Goal: Transaction & Acquisition: Book appointment/travel/reservation

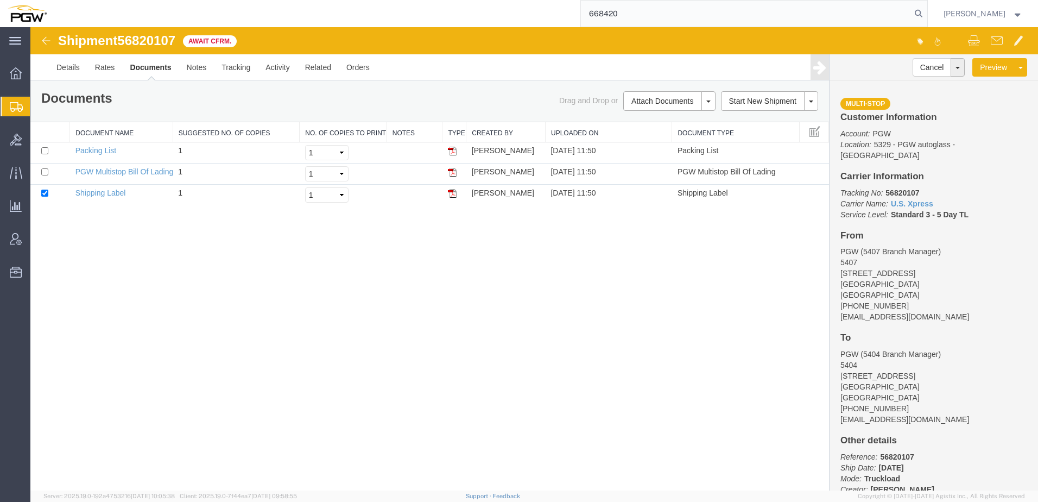
type input "668420"
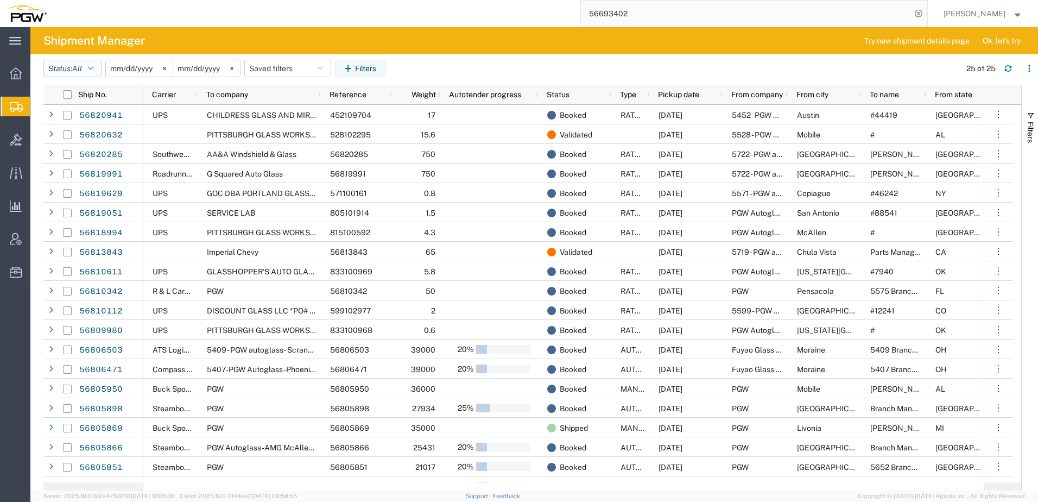
click at [90, 65] on button "Status: All" at bounding box center [72, 68] width 58 height 17
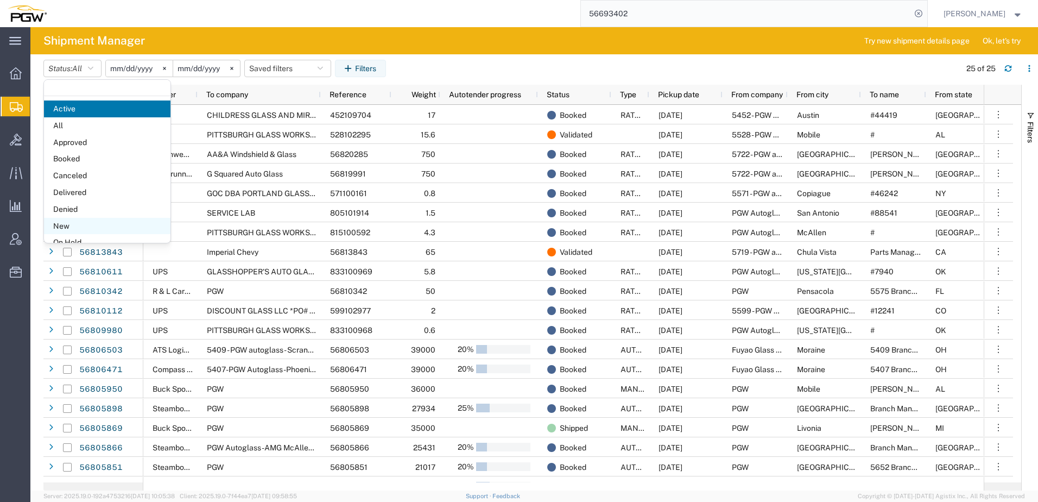
click at [63, 227] on span "New" at bounding box center [107, 226] width 126 height 17
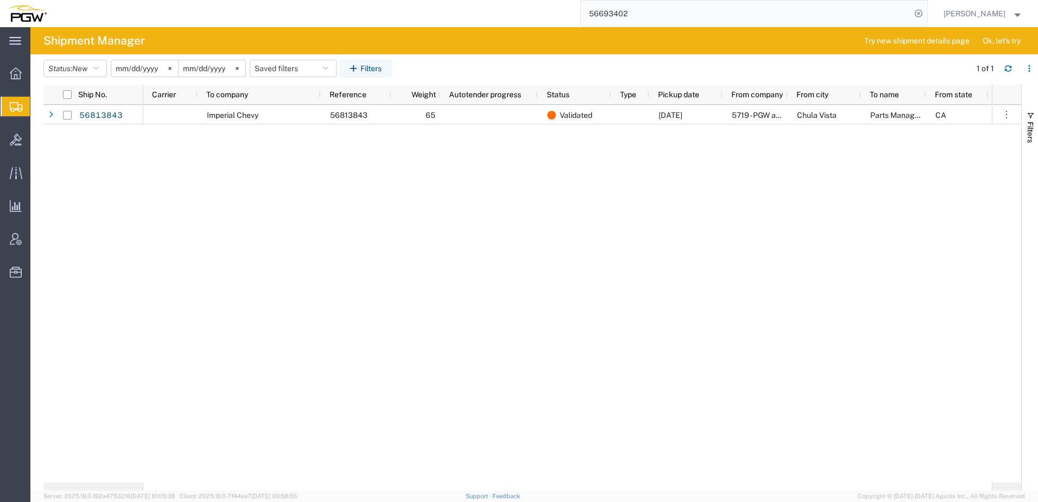
click at [180, 214] on div "Imperial Chevy 56813843 65 Validated [DATE] 5719 - PGW autoglass - [GEOGRAPHIC_…" at bounding box center [567, 293] width 849 height 377
click at [9, 143] on div at bounding box center [16, 140] width 30 height 22
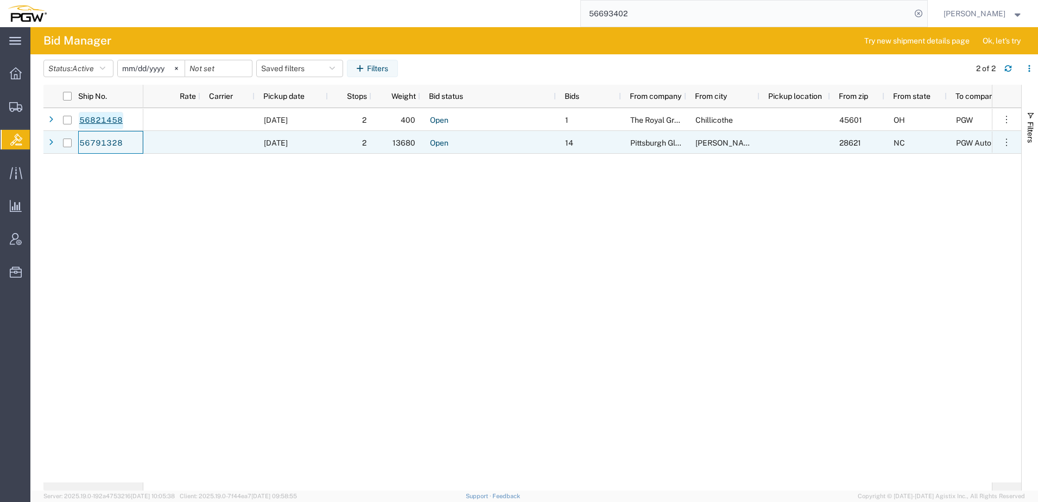
drag, startPoint x: 92, startPoint y: 145, endPoint x: 111, endPoint y: 118, distance: 32.7
click at [111, 118] on link "56821458" at bounding box center [101, 120] width 45 height 17
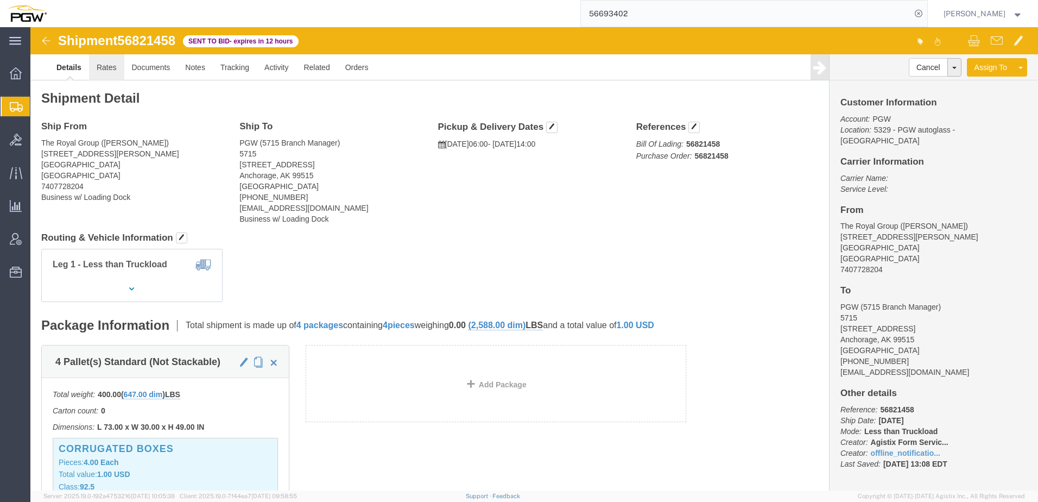
click link "Rates"
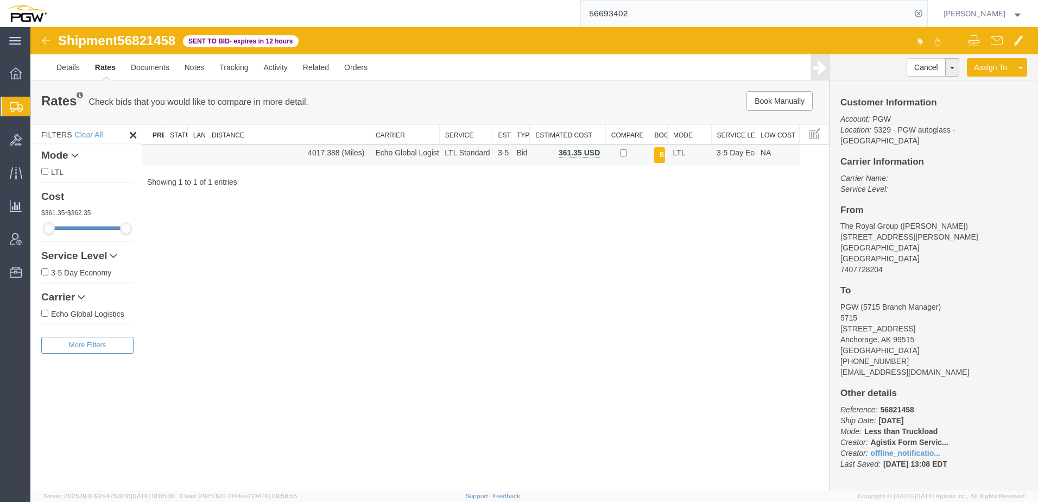
click at [659, 155] on button "Book" at bounding box center [659, 155] width 11 height 16
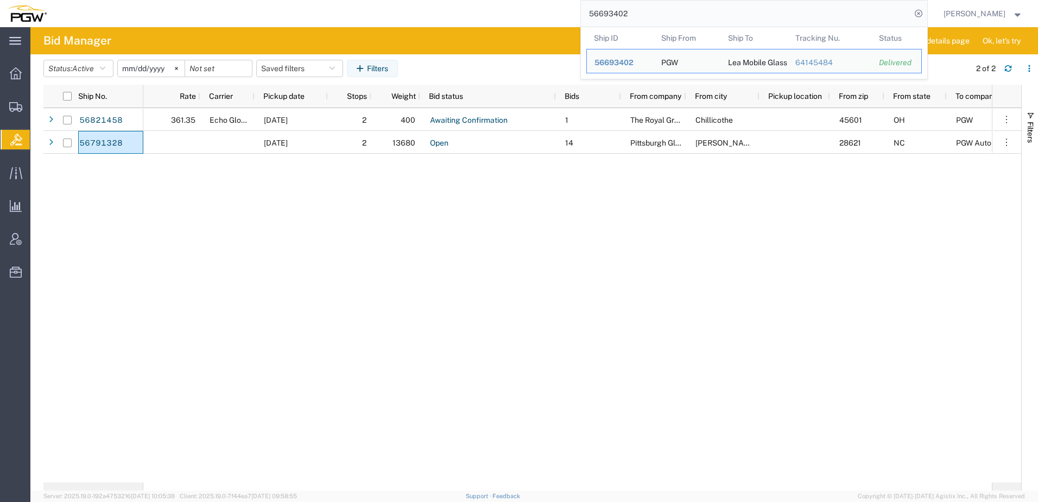
drag, startPoint x: 742, startPoint y: 20, endPoint x: 213, endPoint y: 15, distance: 528.8
click at [213, 15] on div "56693402 Ship ID Ship From Ship To Tracking Nu. Status Ship ID 56693402 Ship Fr…" at bounding box center [491, 13] width 874 height 27
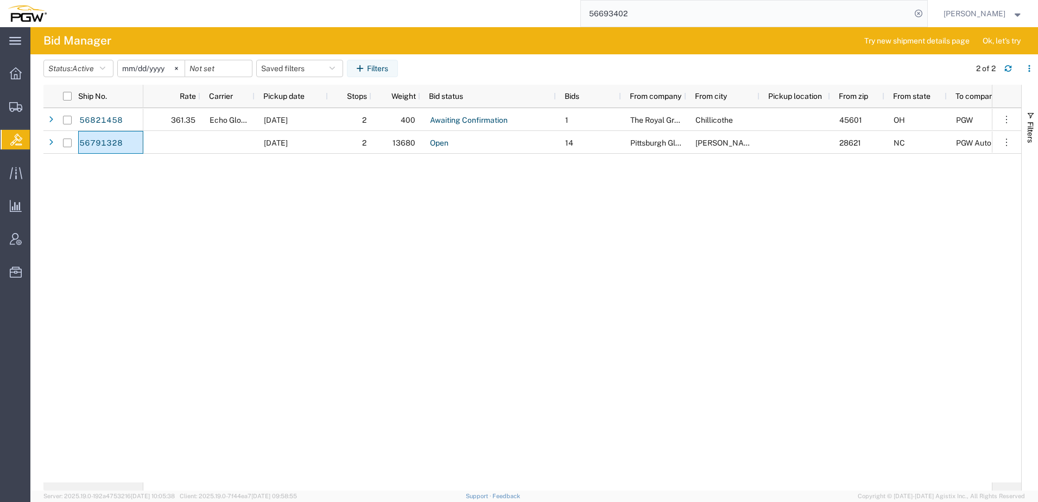
paste input "790276"
type input "56790276"
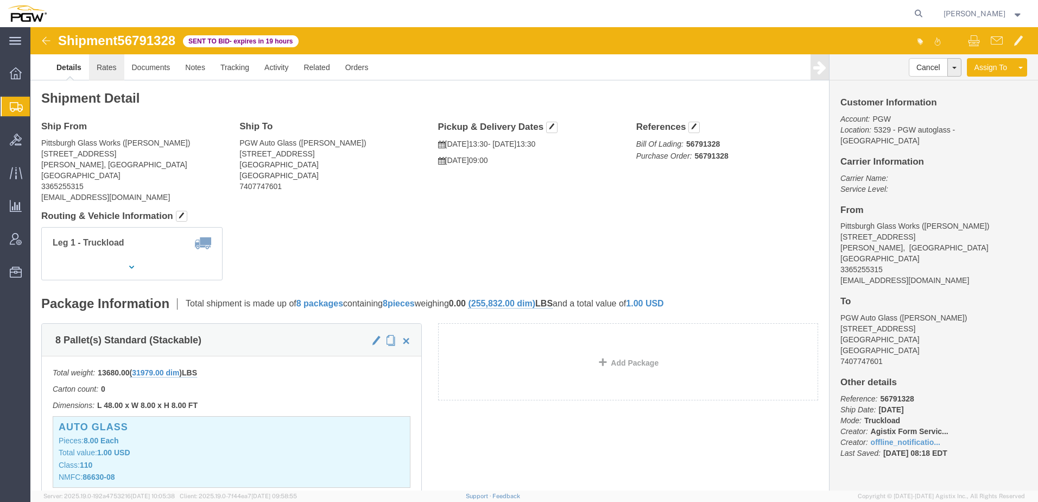
click link "Rates"
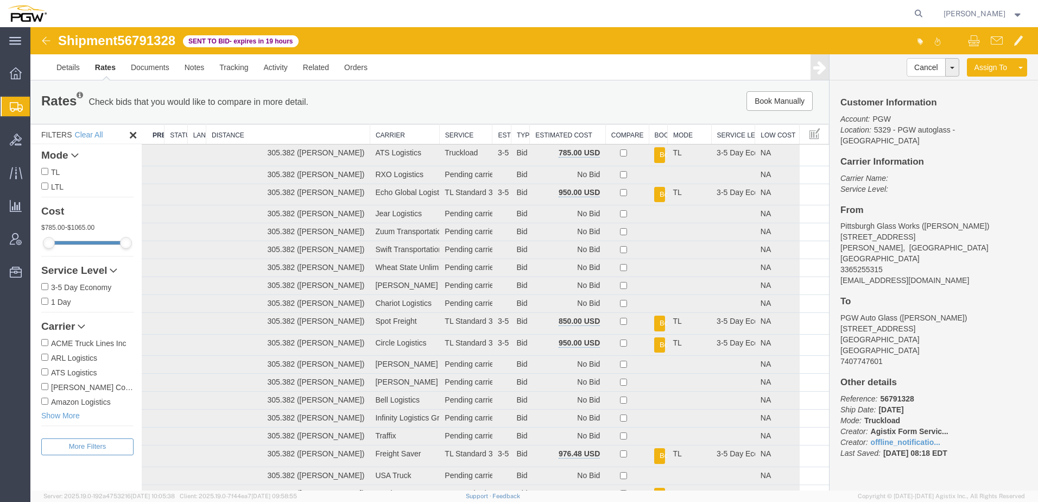
click at [539, 133] on th "Estimated Cost" at bounding box center [568, 134] width 76 height 20
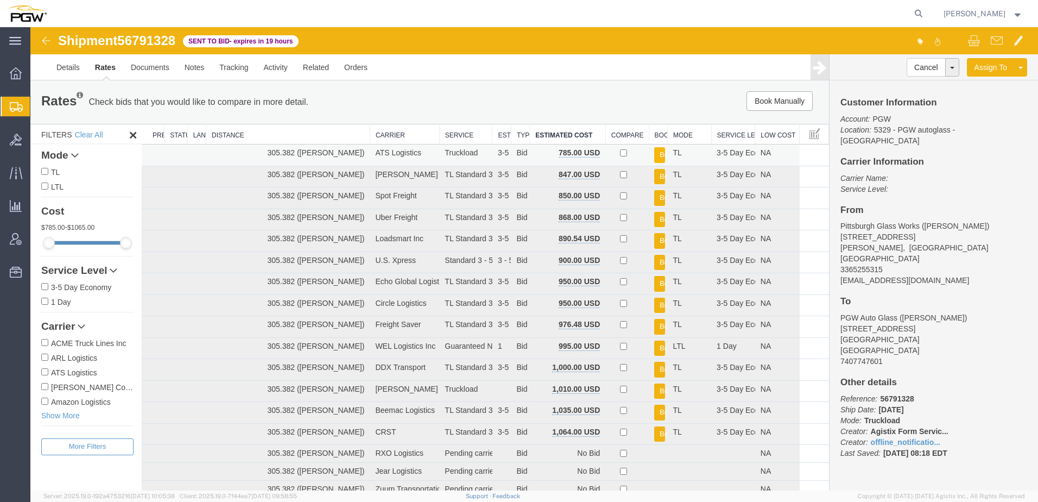
click at [654, 154] on button "Book" at bounding box center [659, 155] width 11 height 16
